Goal: Find specific page/section

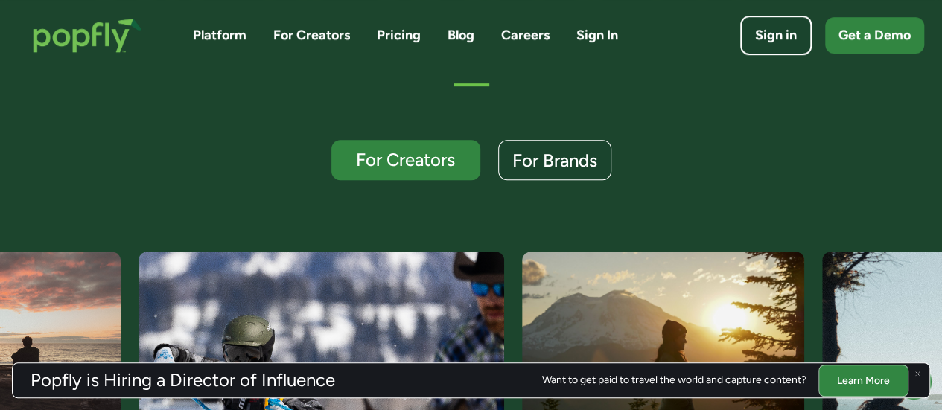
scroll to position [596, 0]
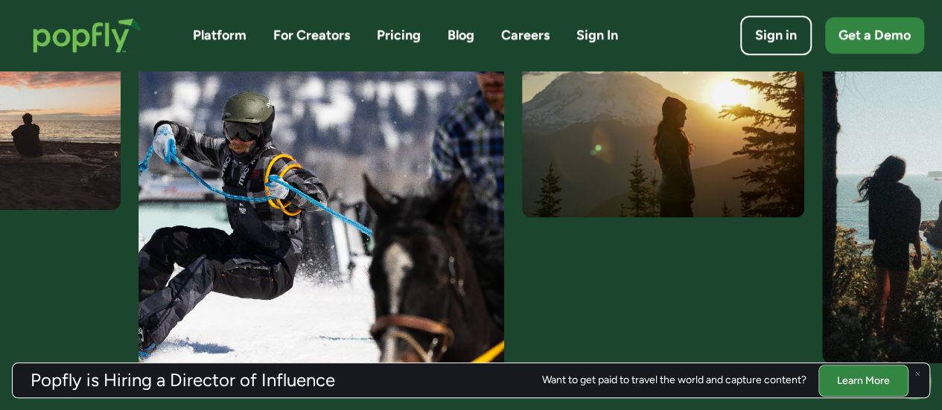
click at [512, 36] on link "Careers" at bounding box center [525, 35] width 48 height 19
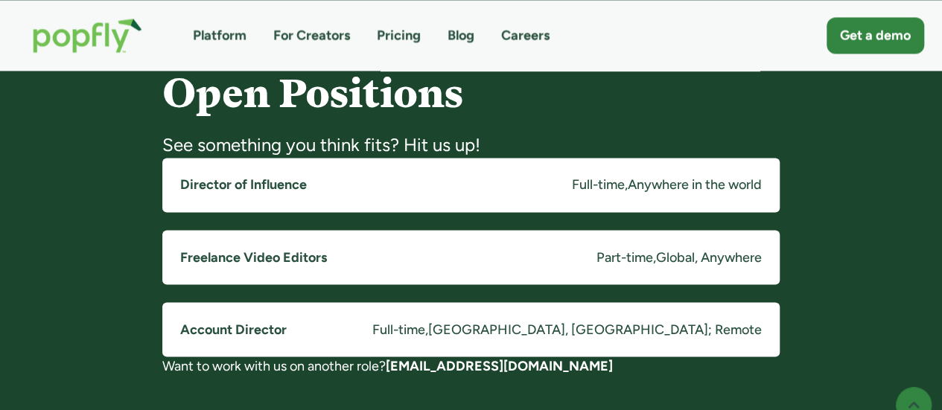
scroll to position [1191, 0]
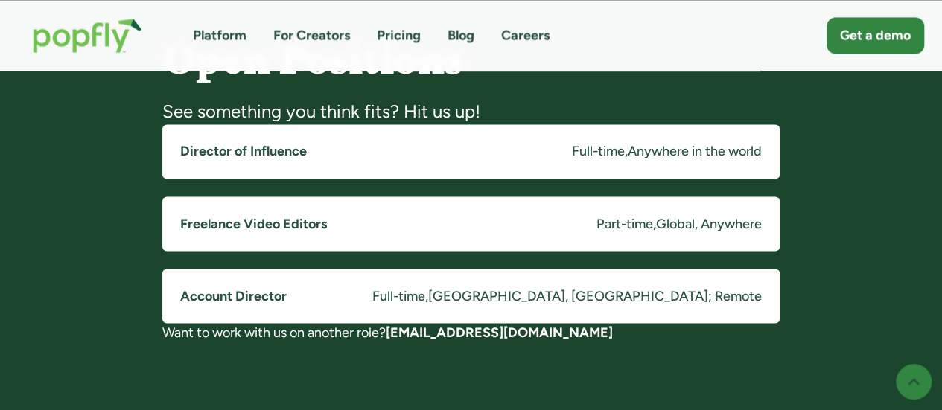
click at [661, 151] on div "Anywhere in the world" at bounding box center [695, 151] width 134 height 19
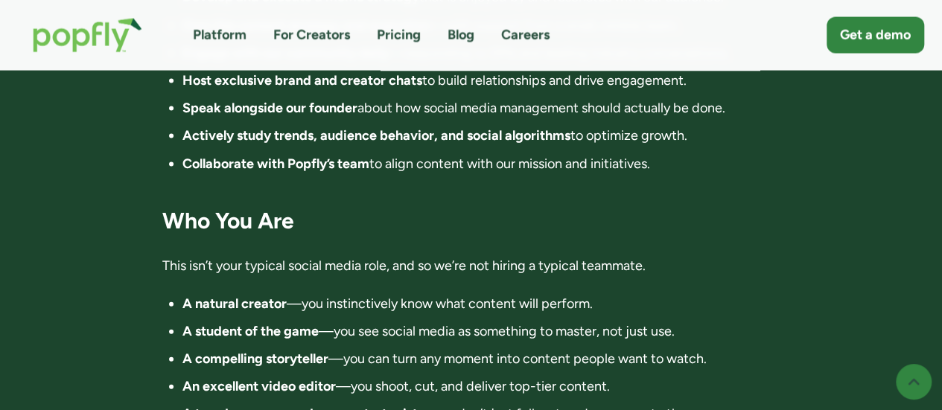
scroll to position [1787, 0]
